Goal: Information Seeking & Learning: Learn about a topic

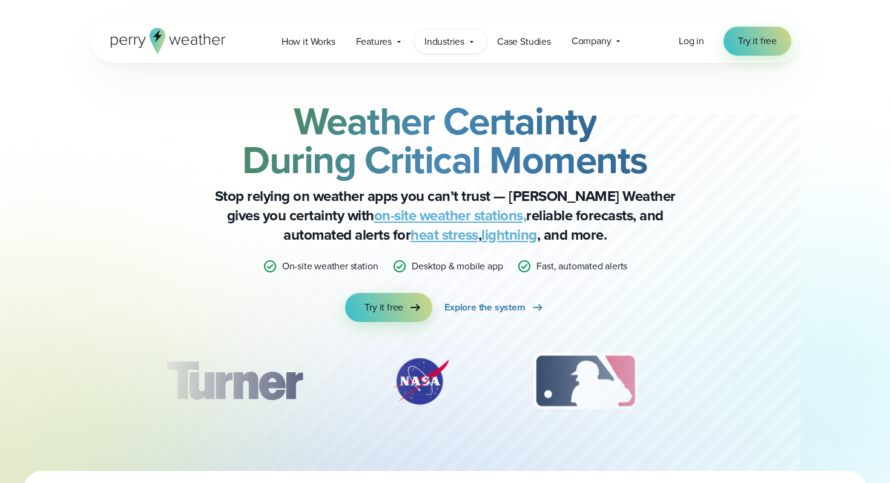
click at [455, 45] on span "Industries" at bounding box center [444, 42] width 40 height 15
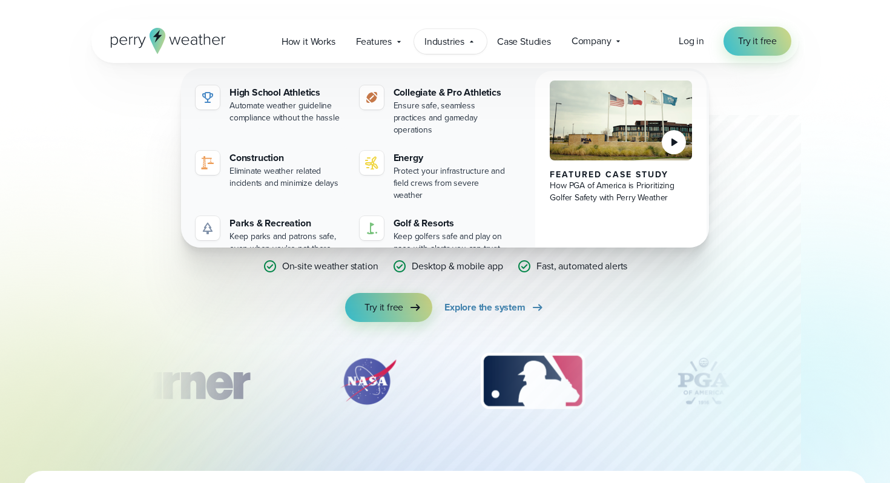
click at [756, 357] on div "Weather Certainty During Critical Moments Stop relying on weather apps you can’…" at bounding box center [444, 267] width 707 height 408
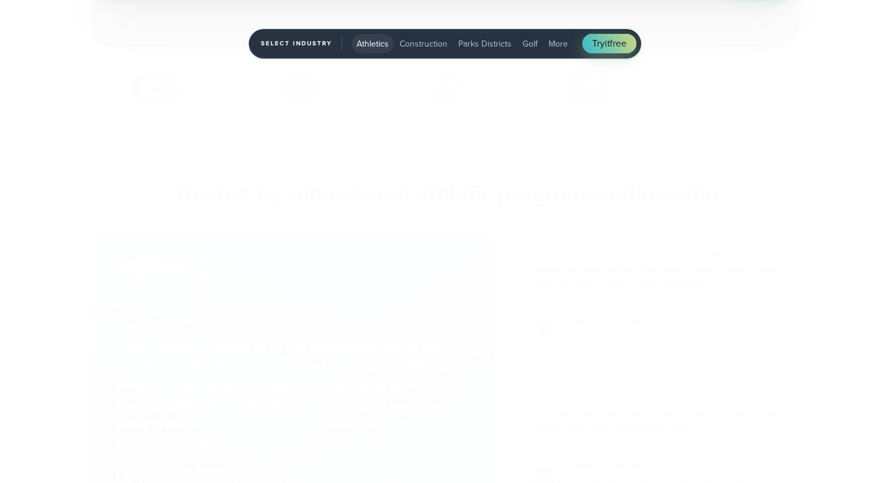
scroll to position [4161, 0]
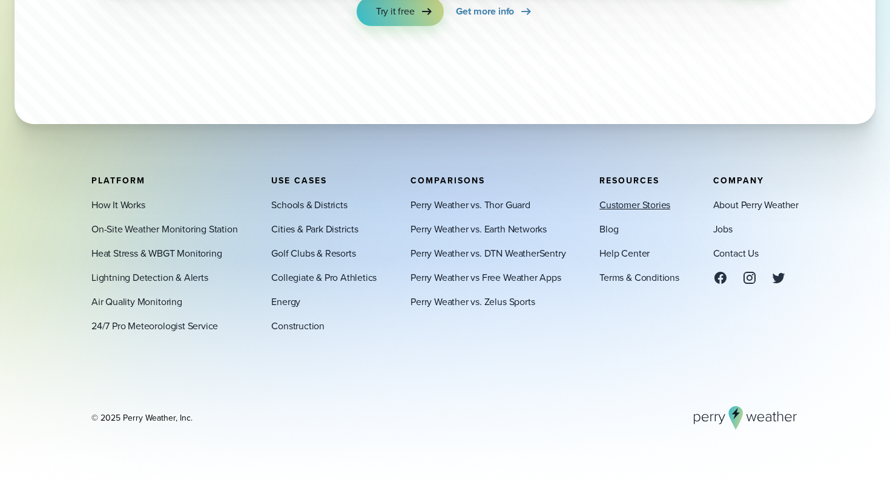
click at [622, 201] on link "Customer Stories" at bounding box center [634, 204] width 71 height 15
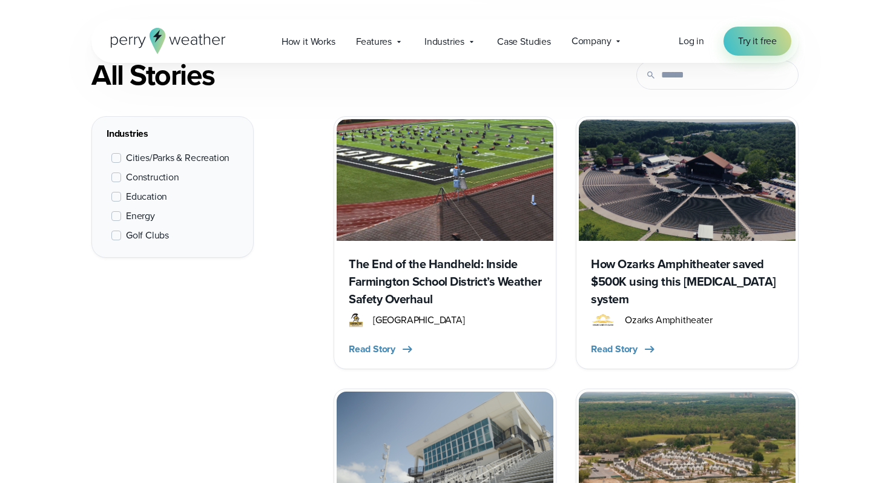
scroll to position [485, 0]
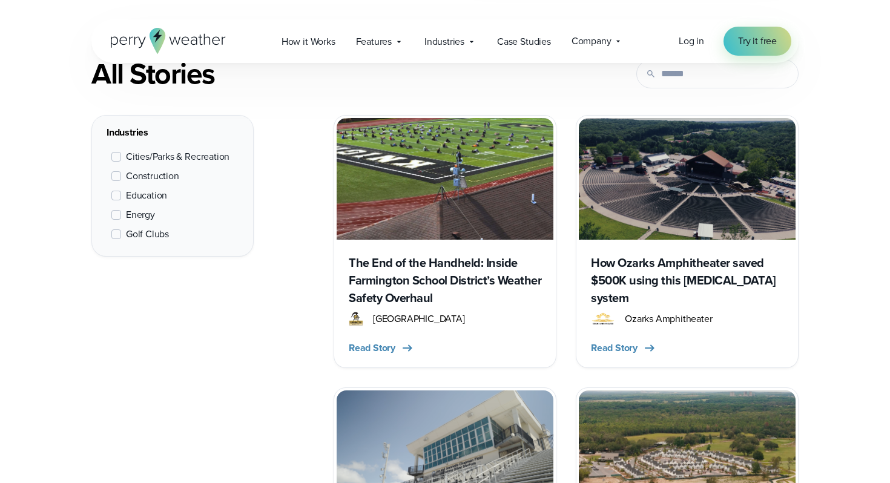
click at [114, 193] on span at bounding box center [116, 196] width 10 height 10
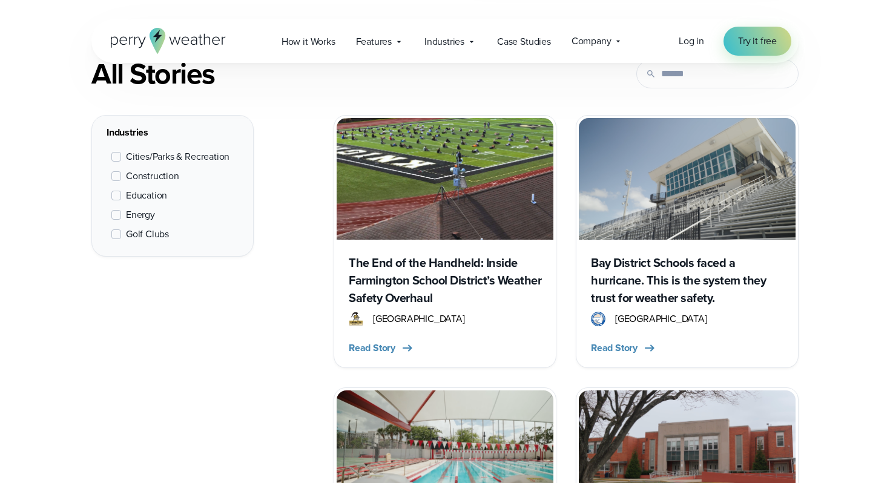
scroll to position [455, 0]
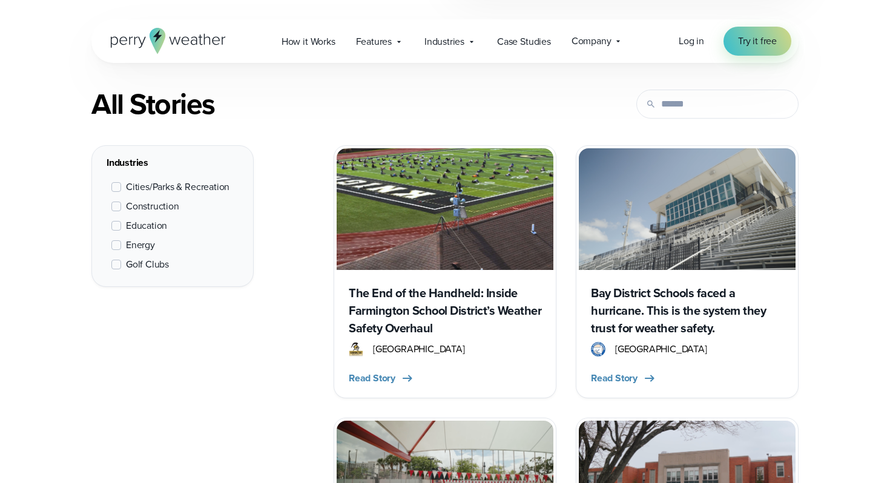
click at [353, 291] on h3 "The End of the Handheld: Inside Farmington School District’s Weather Safety Ove…" at bounding box center [445, 310] width 192 height 53
